Goal: Navigation & Orientation: Go to known website

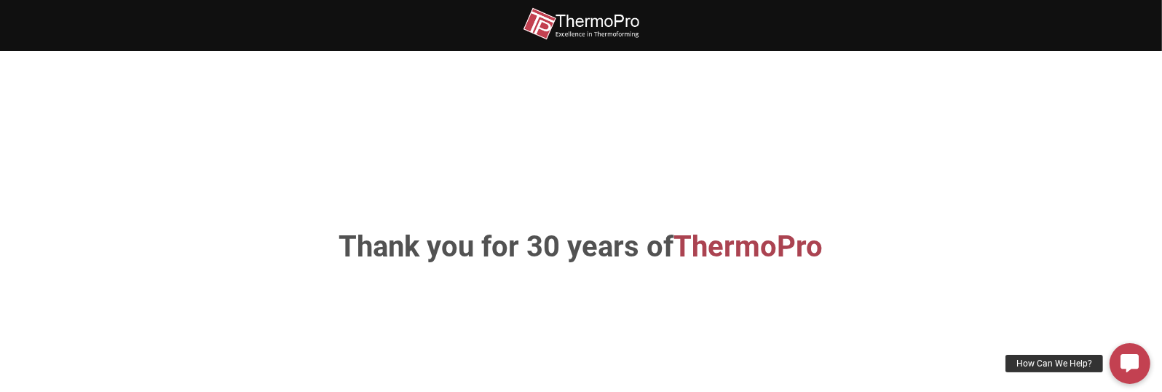
click at [599, 18] on img at bounding box center [581, 23] width 116 height 33
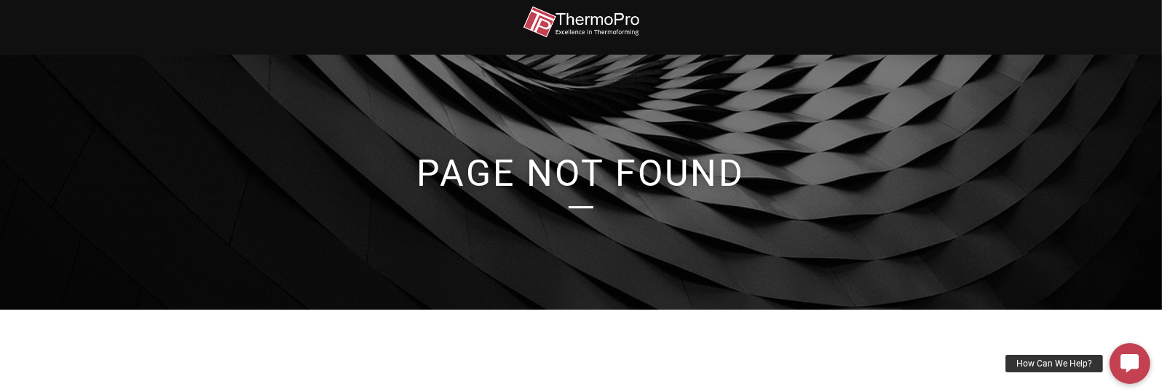
scroll to position [469, 0]
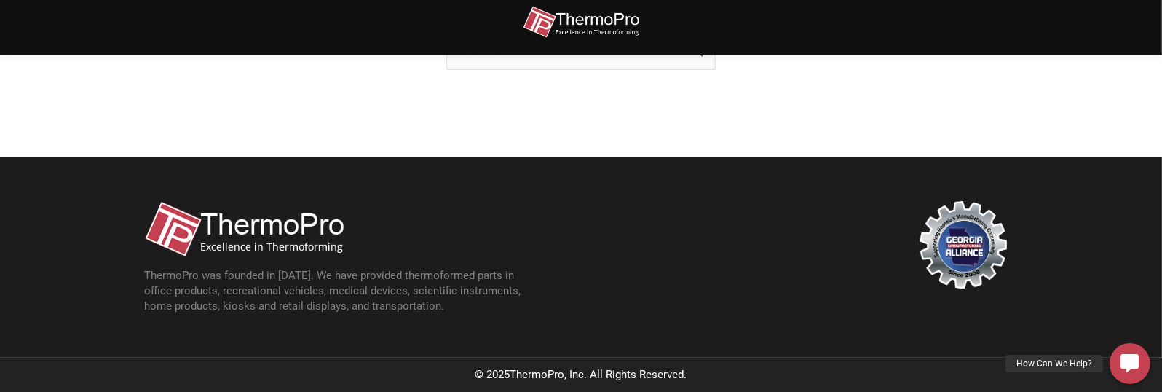
click at [231, 235] on img at bounding box center [243, 229] width 199 height 56
click at [167, 232] on img at bounding box center [243, 229] width 199 height 56
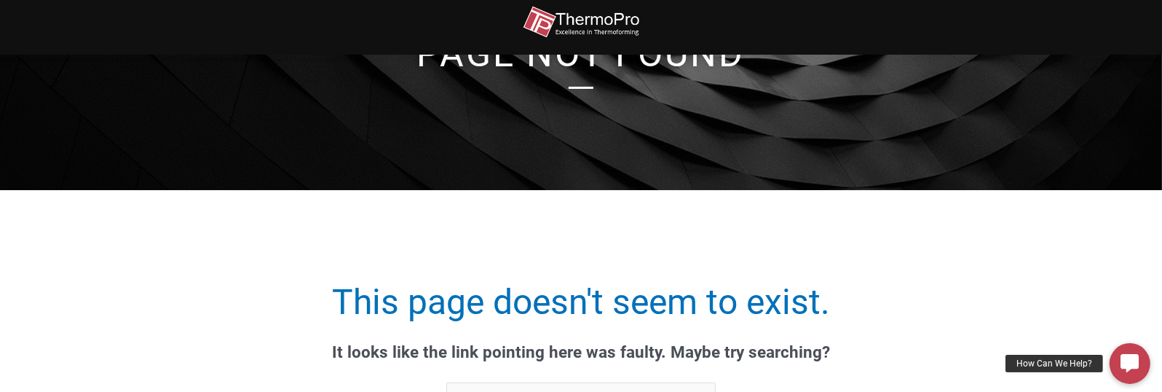
scroll to position [0, 0]
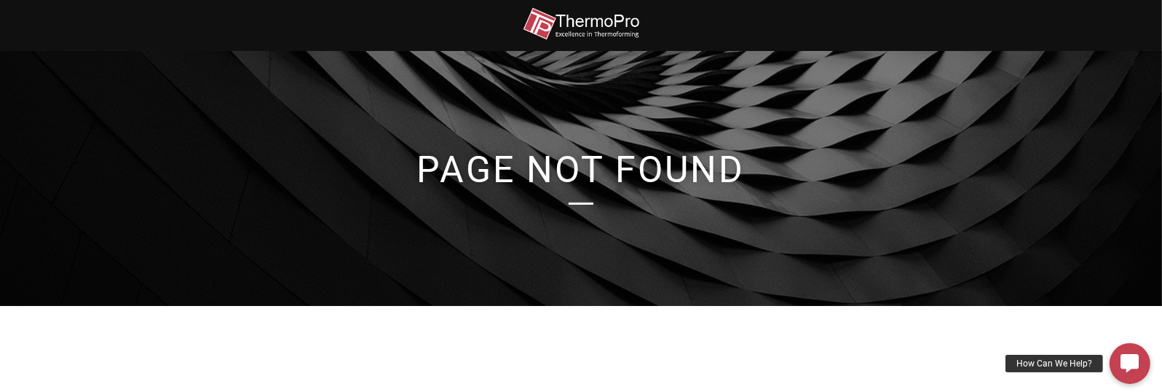
click at [561, 16] on img at bounding box center [581, 23] width 116 height 33
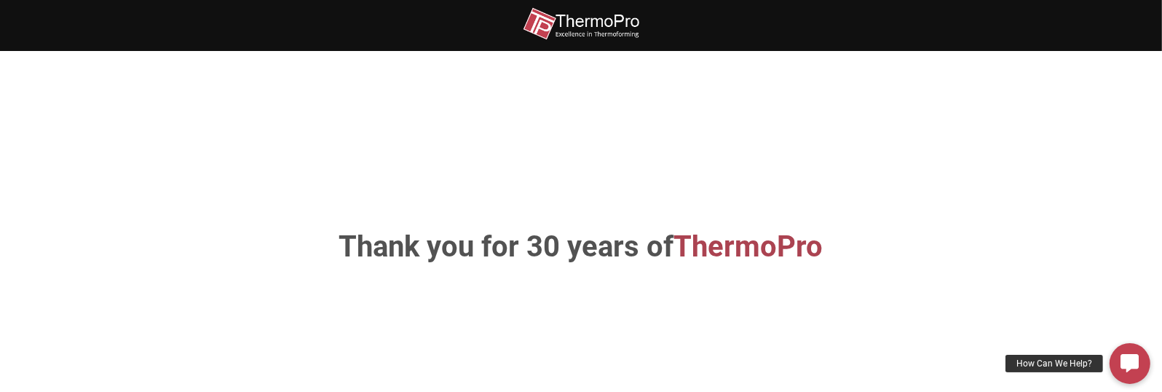
click at [560, 23] on img at bounding box center [581, 23] width 116 height 33
click at [772, 242] on span "ThermoPro" at bounding box center [748, 246] width 149 height 34
click at [772, 243] on span "ThermoPro" at bounding box center [748, 246] width 149 height 34
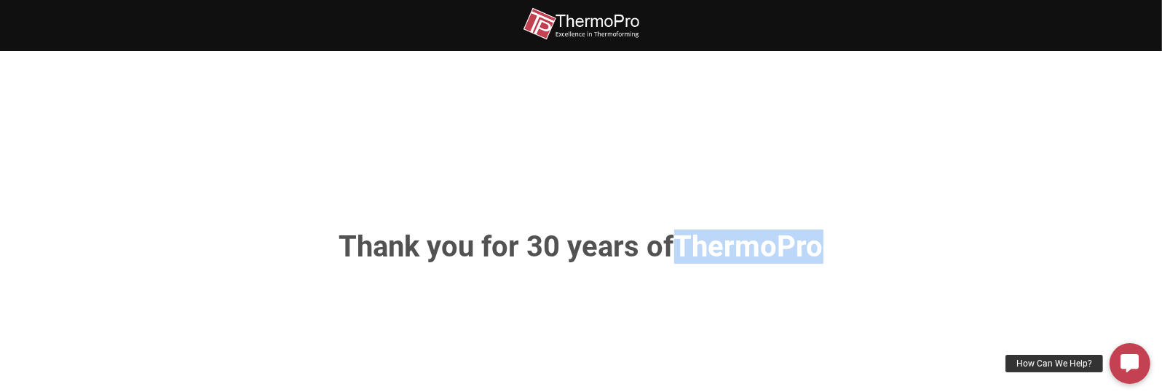
click at [772, 243] on span "ThermoPro" at bounding box center [748, 246] width 149 height 34
click at [731, 320] on div "Thank you for 30 years of ThermoPro" at bounding box center [581, 247] width 830 height 304
